Goal: Check status: Check status

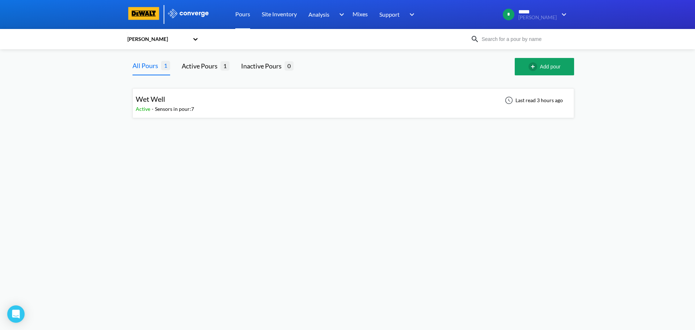
click at [220, 113] on div "Wet Well Active - Sensors in pour: 7 Last read 3 hours ago" at bounding box center [353, 103] width 435 height 23
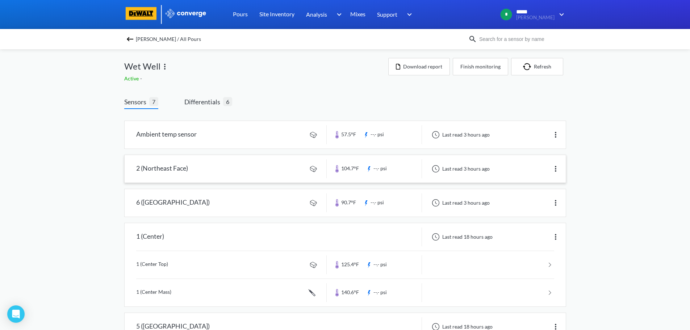
click at [255, 169] on link at bounding box center [345, 169] width 441 height 28
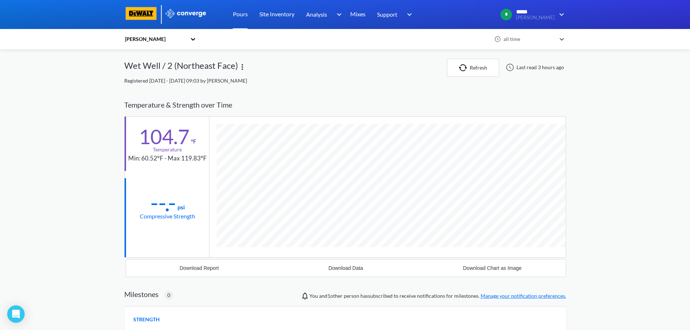
scroll to position [382, 442]
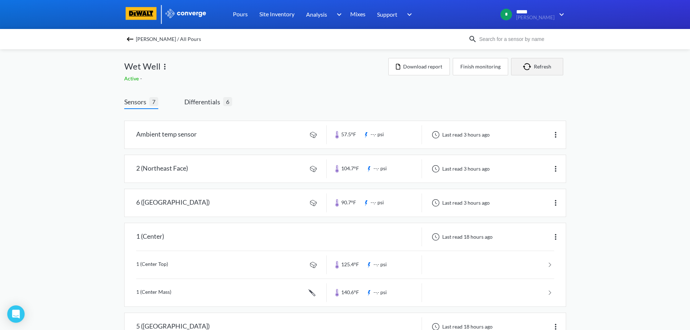
click at [524, 66] on img "button" at bounding box center [528, 66] width 11 height 7
click at [538, 63] on button "Refresh" at bounding box center [537, 66] width 52 height 17
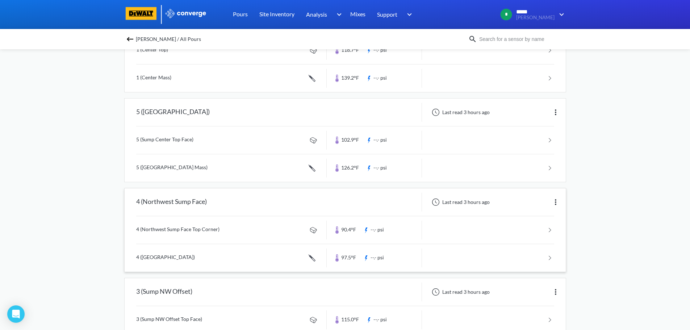
scroll to position [261, 0]
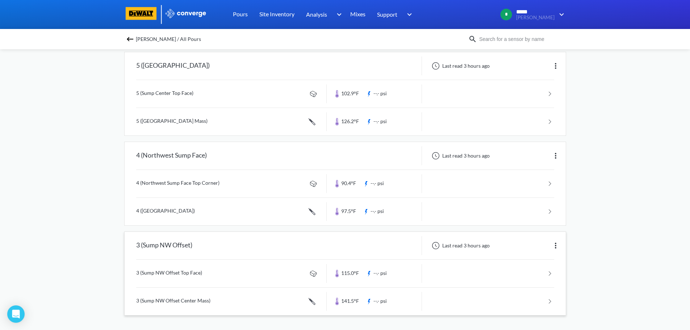
click at [180, 300] on link at bounding box center [345, 302] width 418 height 28
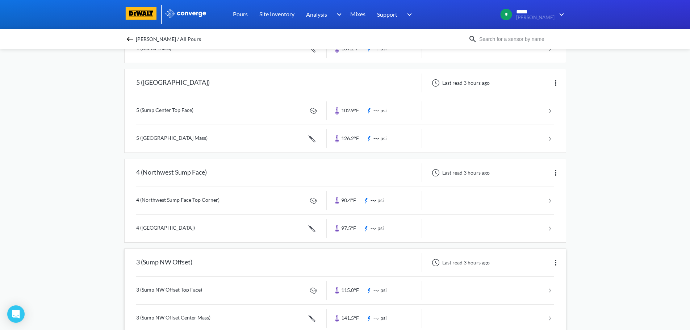
scroll to position [261, 0]
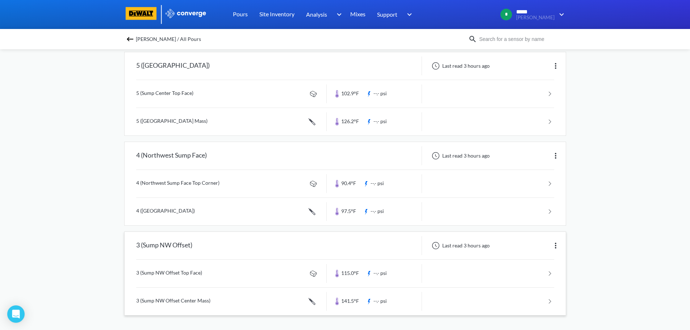
click at [553, 301] on link at bounding box center [345, 302] width 418 height 28
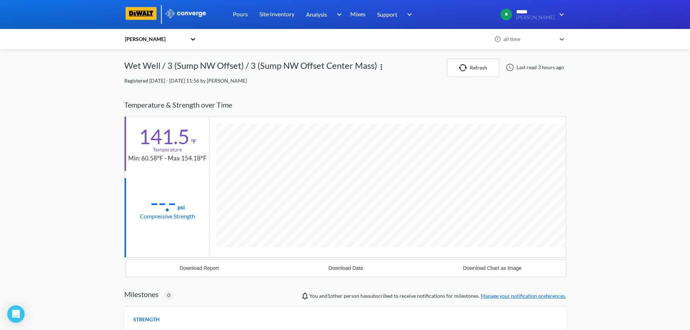
scroll to position [396, 442]
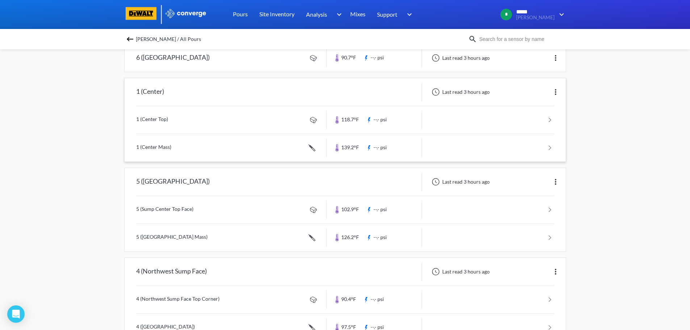
scroll to position [261, 0]
